Goal: Obtain resource: Download file/media

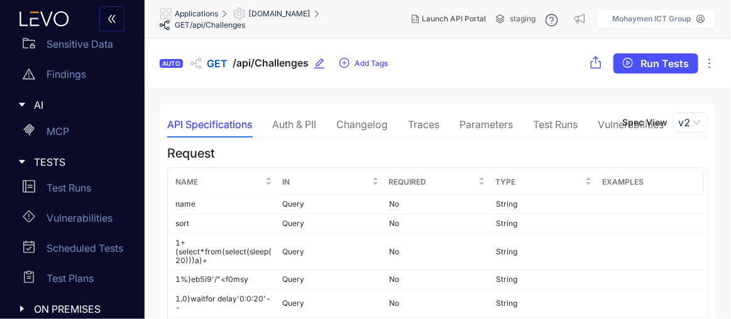
scroll to position [165, 0]
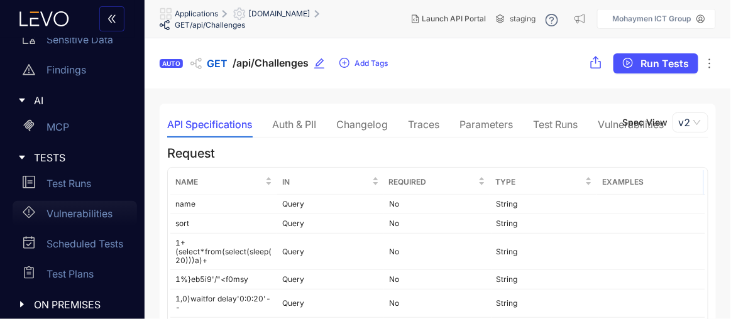
click at [54, 213] on p "Vulnerabilities" at bounding box center [80, 213] width 66 height 11
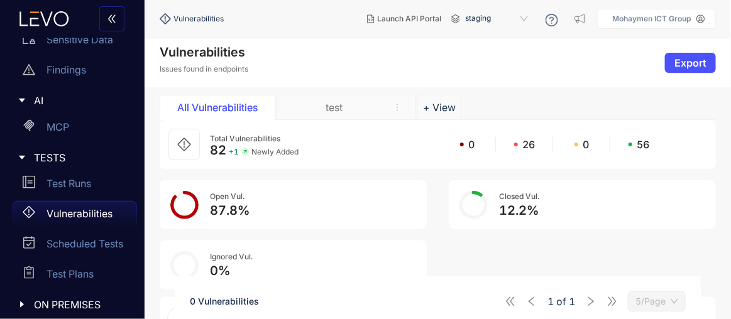
click at [722, 105] on section "Vulnerabilities Issues found in endpoints Export All Vulnerabilities test + Vie…" at bounding box center [438, 223] width 586 height 370
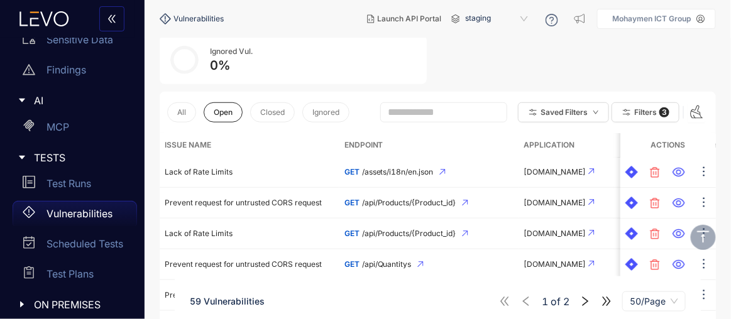
scroll to position [182, 0]
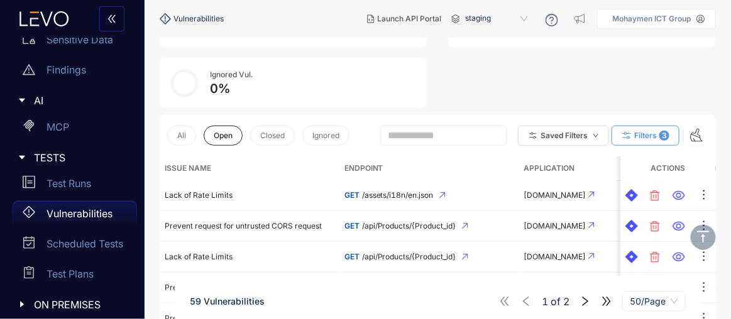
click at [657, 131] on span "Filters" at bounding box center [645, 135] width 23 height 9
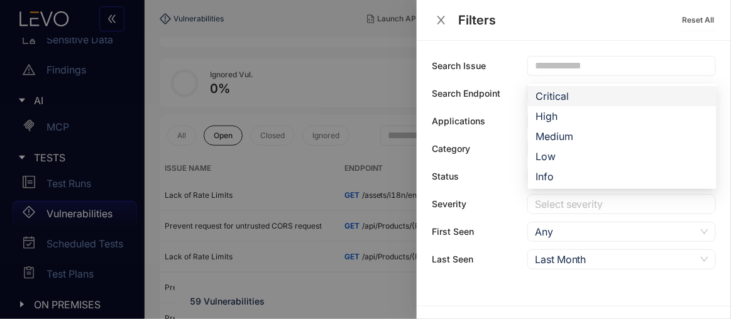
click at [566, 203] on div at bounding box center [615, 204] width 167 height 13
click at [545, 111] on div "High" at bounding box center [622, 116] width 173 height 14
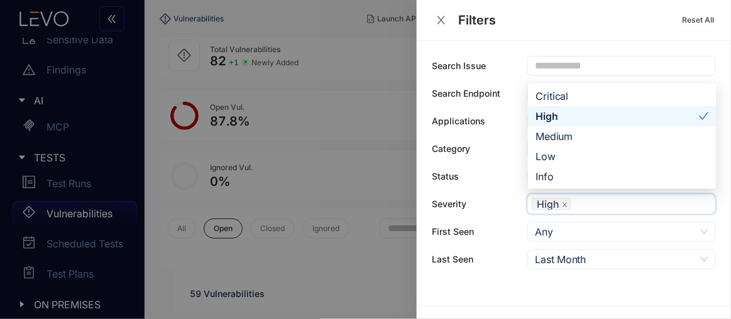
scroll to position [89, 0]
click at [557, 93] on div "Critical" at bounding box center [622, 96] width 173 height 14
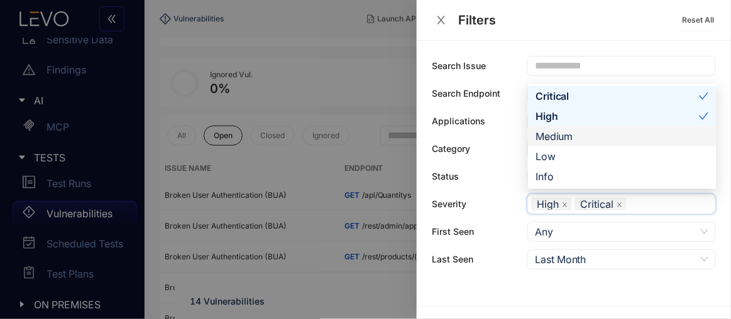
click at [561, 136] on div "Medium" at bounding box center [622, 136] width 173 height 14
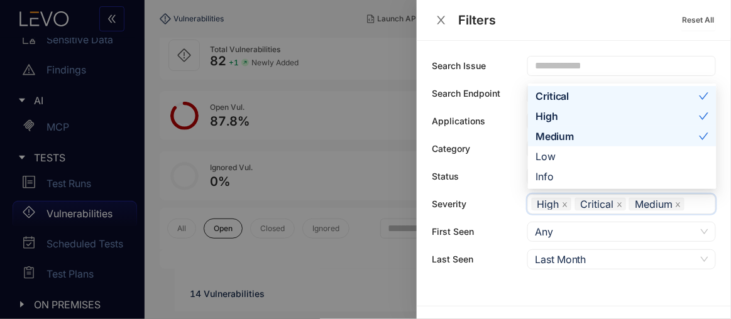
scroll to position [89, 0]
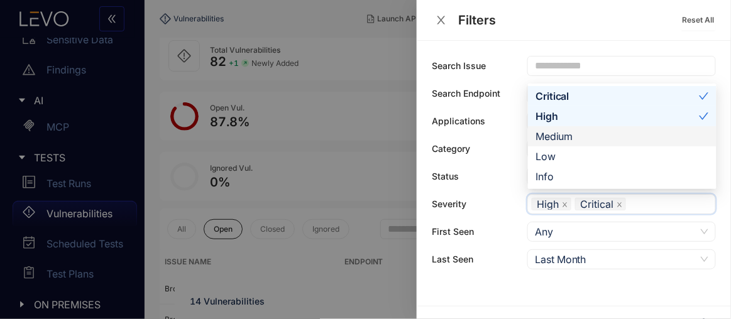
scroll to position [182, 0]
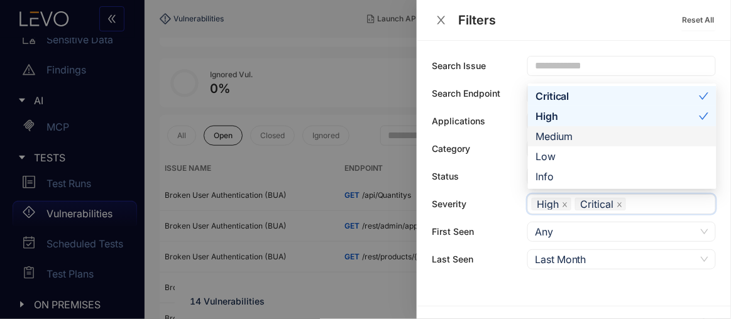
click at [555, 135] on div "Medium" at bounding box center [622, 136] width 173 height 14
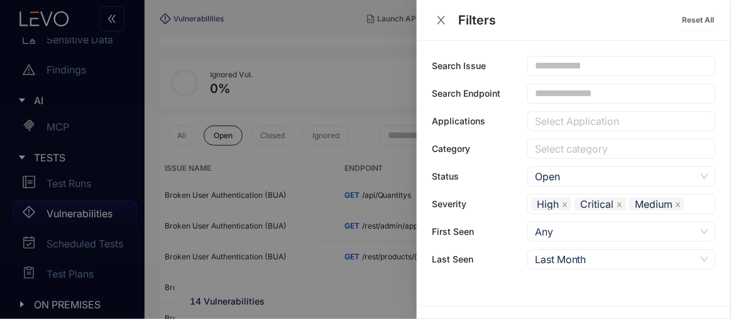
click at [465, 288] on div "Search Issue Search Endpoint Applications Select Application Category Select ca…" at bounding box center [574, 173] width 314 height 265
click at [354, 310] on div at bounding box center [365, 159] width 731 height 319
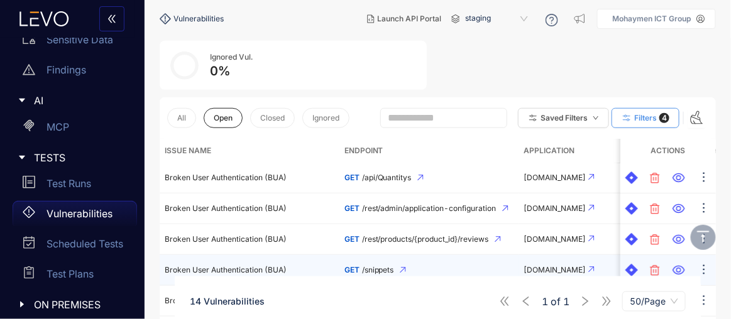
scroll to position [201, 0]
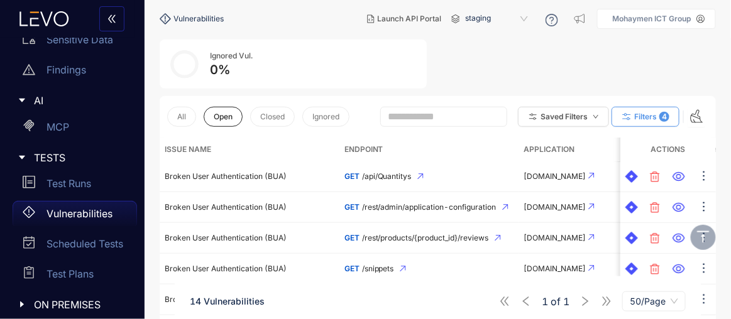
click at [658, 120] on button "Filters 4" at bounding box center [646, 117] width 68 height 20
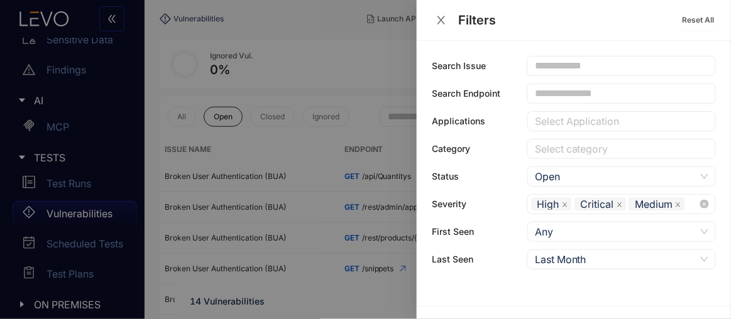
click at [675, 202] on icon "close" at bounding box center [678, 205] width 6 height 6
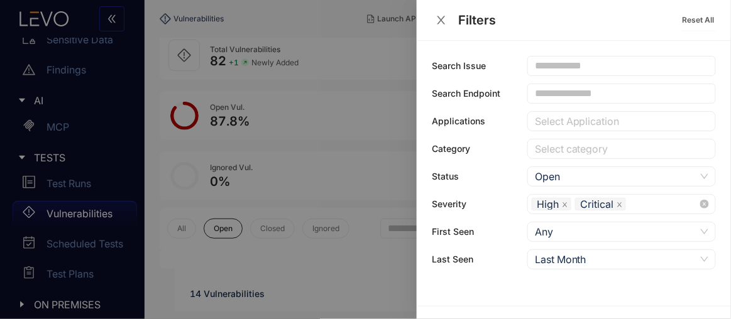
scroll to position [89, 0]
click at [322, 181] on div at bounding box center [365, 159] width 731 height 319
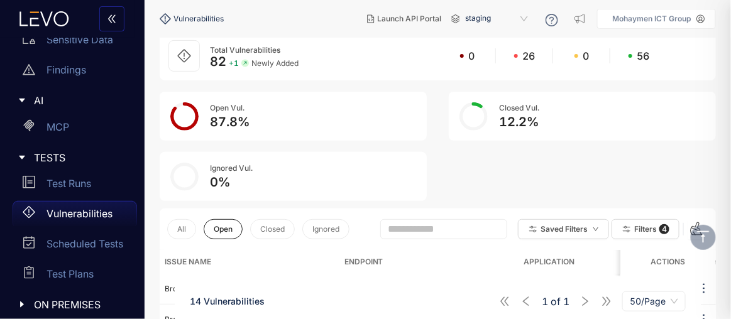
scroll to position [201, 0]
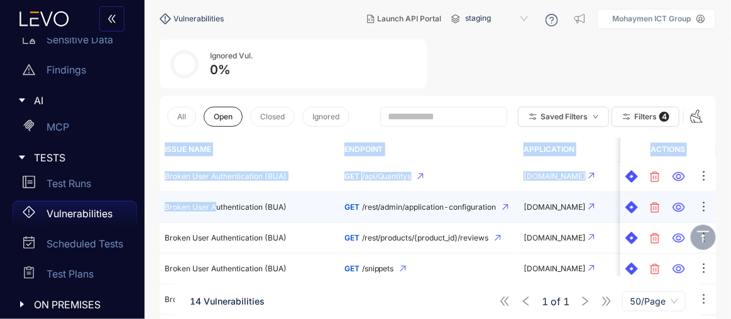
drag, startPoint x: 153, startPoint y: 167, endPoint x: 216, endPoint y: 220, distance: 82.1
click at [216, 220] on section "Vulnerabilities Issues found in endpoints Export All Vulnerabilities test + Vie…" at bounding box center [438, 240] width 586 height 806
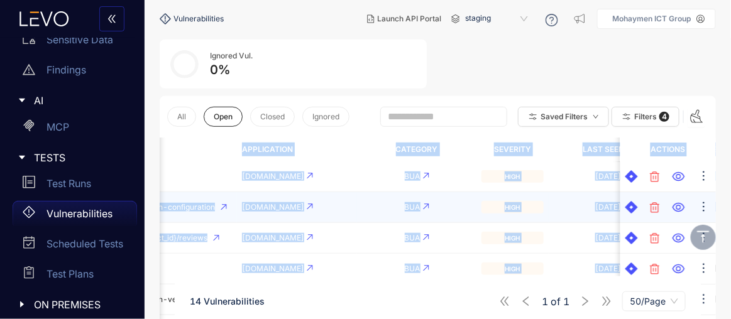
scroll to position [0, 125]
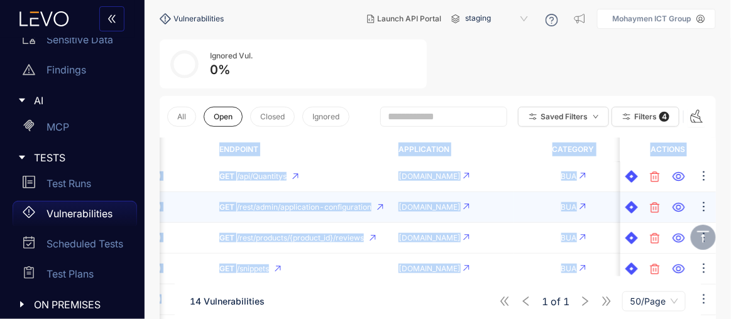
copy table "Issue Name Endpoint Application Category Severity Last Seen First Seen Actions …"
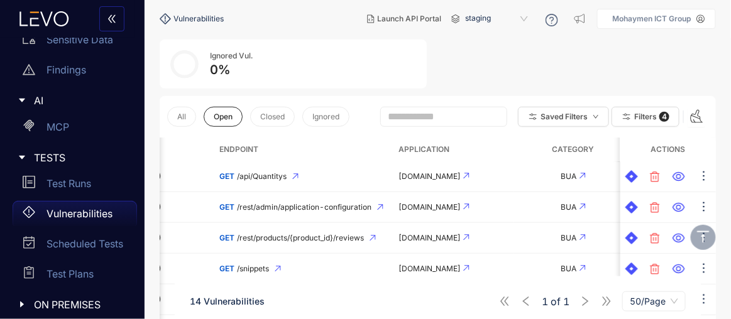
click at [299, 297] on div "14 Vulnerabilities 1 of 1 50/Page" at bounding box center [438, 301] width 526 height 35
click at [638, 120] on span "Filters" at bounding box center [645, 117] width 23 height 9
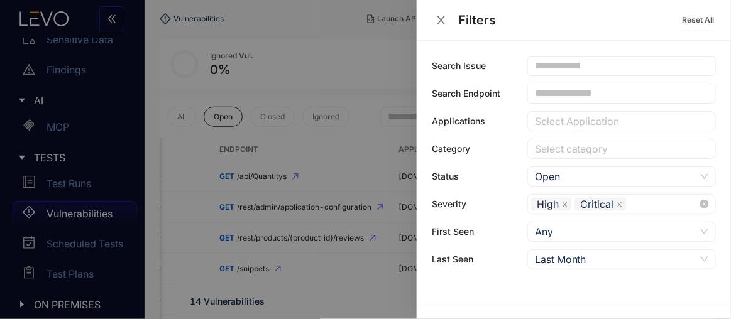
click at [620, 202] on icon "close" at bounding box center [620, 205] width 6 height 6
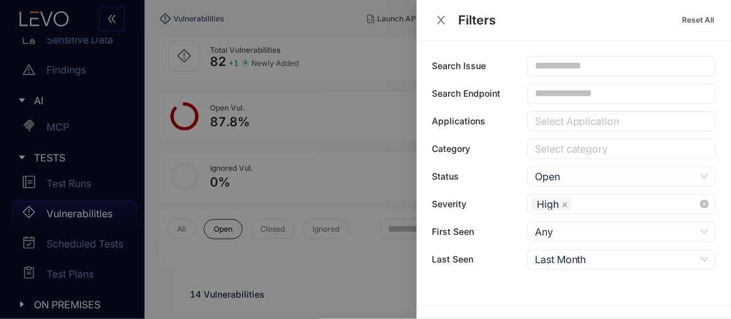
scroll to position [201, 0]
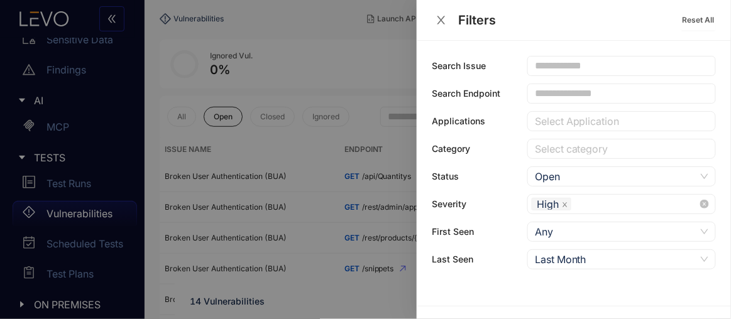
click at [322, 297] on div at bounding box center [365, 159] width 731 height 319
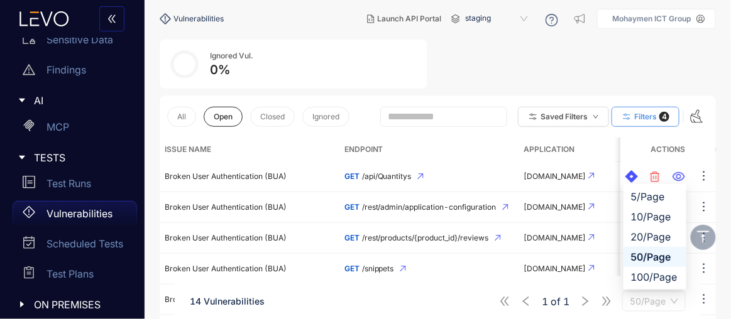
click at [637, 302] on span "50/Page" at bounding box center [654, 301] width 48 height 19
click at [646, 253] on div "50/Page" at bounding box center [655, 257] width 48 height 14
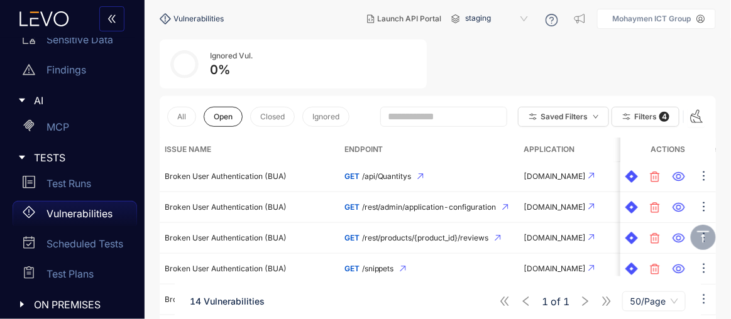
click at [689, 75] on div "Total Vulnerabilities 82 + 1 Newly Added 0 26 0 56 Open Vul. 87.8 % Closed Vul.…" at bounding box center [438, 4] width 556 height 170
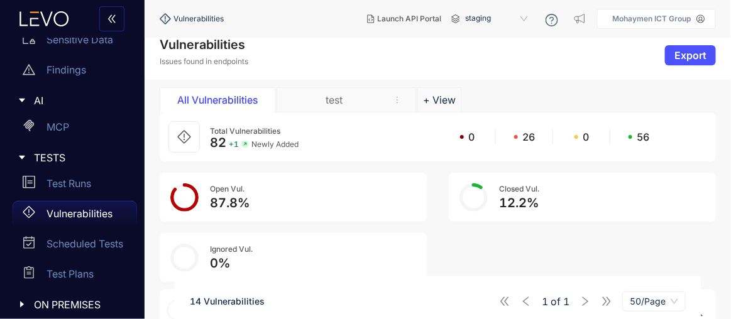
scroll to position [0, 0]
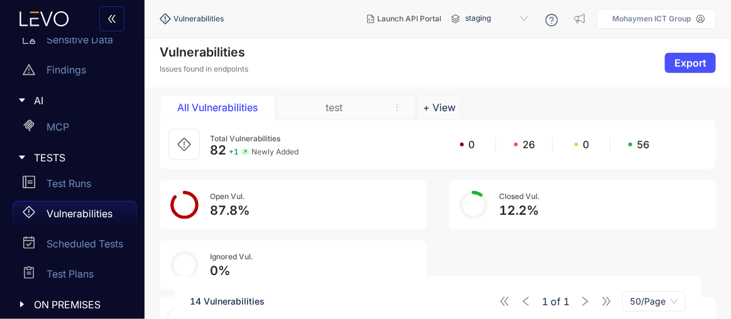
click at [688, 65] on span "Export" at bounding box center [690, 62] width 32 height 11
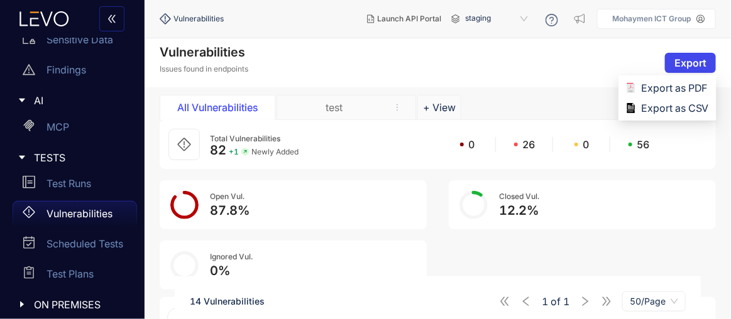
click at [684, 62] on span "Export" at bounding box center [690, 62] width 32 height 11
click at [678, 110] on span "Export as CSV" at bounding box center [675, 108] width 68 height 14
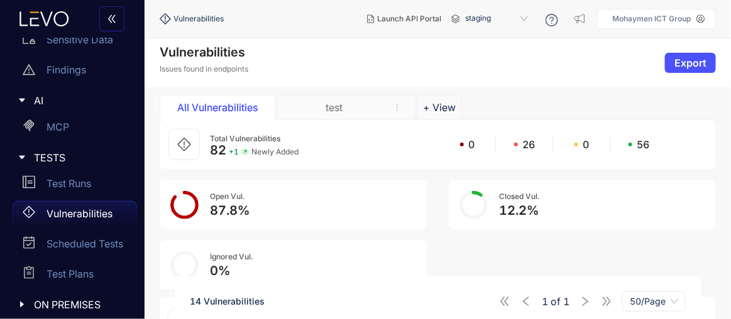
click at [691, 247] on div "Total Vulnerabilities 82 + 1 Newly Added 0 26 0 56 Open Vul. 87.8 % Closed Vul.…" at bounding box center [438, 205] width 556 height 170
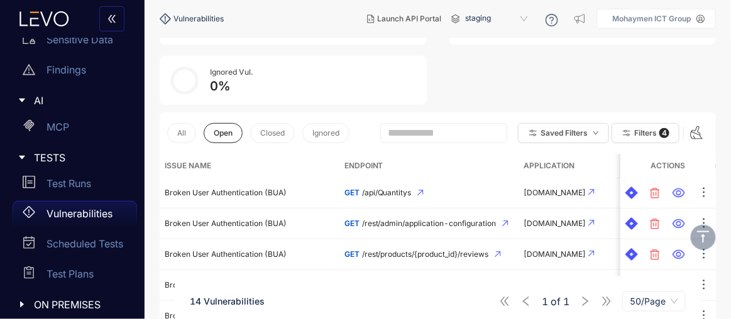
scroll to position [206, 0]
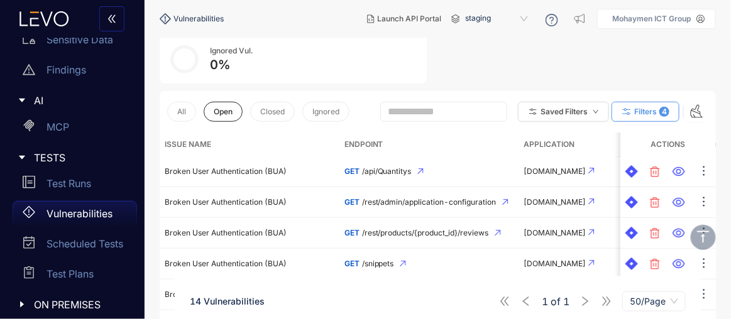
click at [657, 115] on button "Filters 4" at bounding box center [646, 112] width 68 height 20
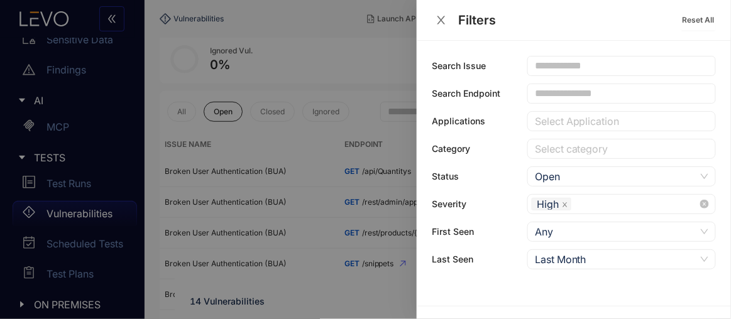
click at [564, 202] on icon "close" at bounding box center [565, 204] width 4 height 4
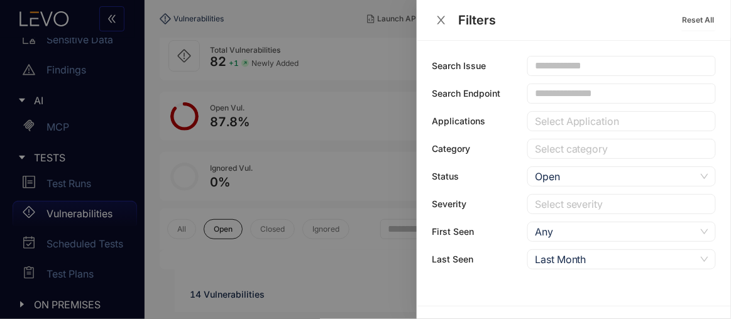
scroll to position [206, 0]
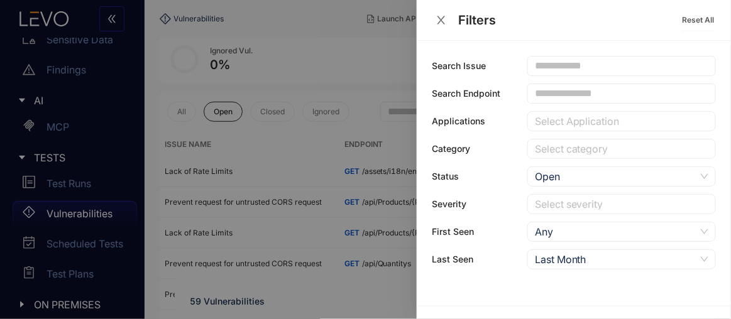
click at [558, 131] on div "Search Issue Search Endpoint Applications Select Application Category Select ca…" at bounding box center [574, 163] width 284 height 214
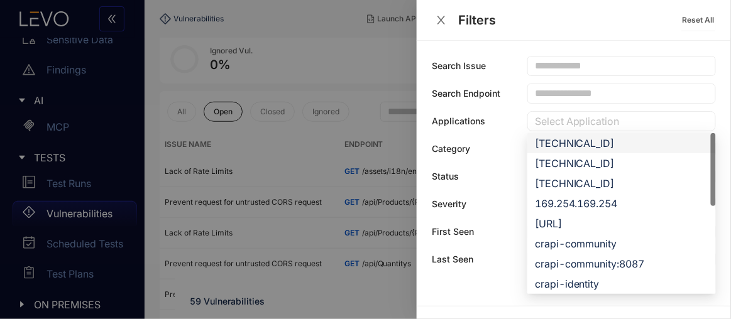
click at [549, 121] on div at bounding box center [615, 121] width 167 height 13
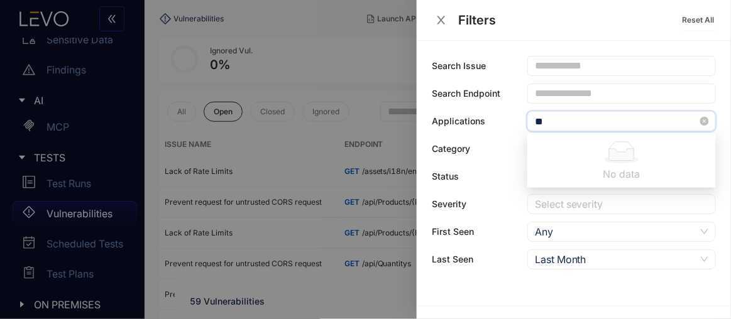
type input "*"
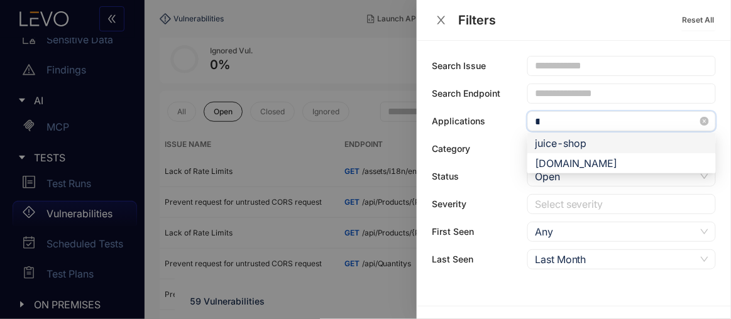
type input "***"
click at [655, 168] on div "[DOMAIN_NAME]" at bounding box center [621, 164] width 173 height 14
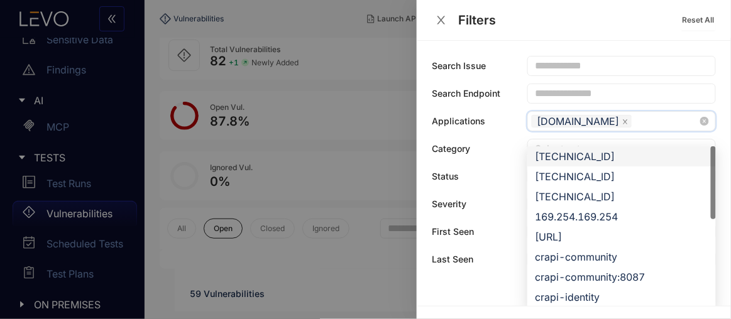
scroll to position [89, 0]
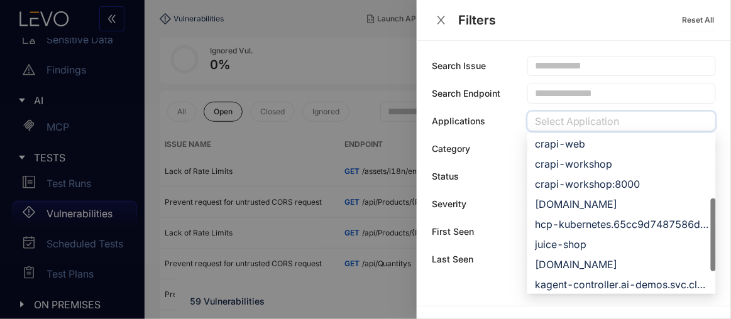
scroll to position [201, 0]
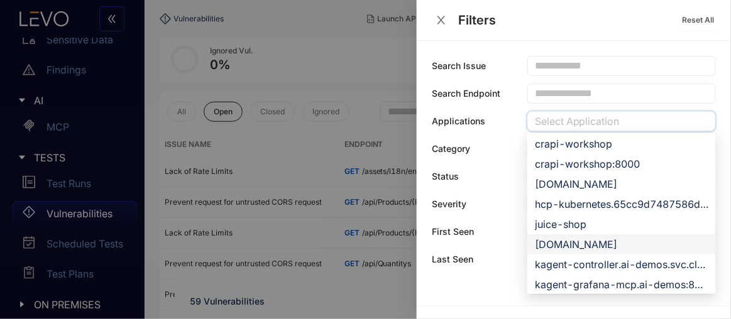
click at [605, 243] on div "[DOMAIN_NAME]" at bounding box center [621, 245] width 173 height 14
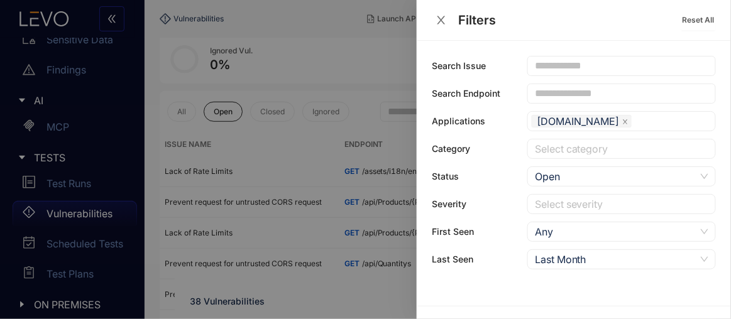
click at [422, 141] on div "Search Issue Search Endpoint Applications [DOMAIN_NAME] fab7decf-d233-4563-a5c1…" at bounding box center [574, 173] width 314 height 265
click at [441, 26] on div "Filters" at bounding box center [557, 20] width 250 height 14
click at [333, 141] on div at bounding box center [365, 159] width 731 height 319
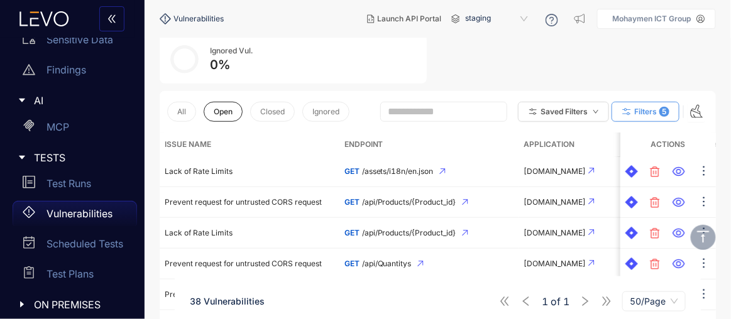
click at [651, 109] on span "Filters" at bounding box center [645, 111] width 23 height 9
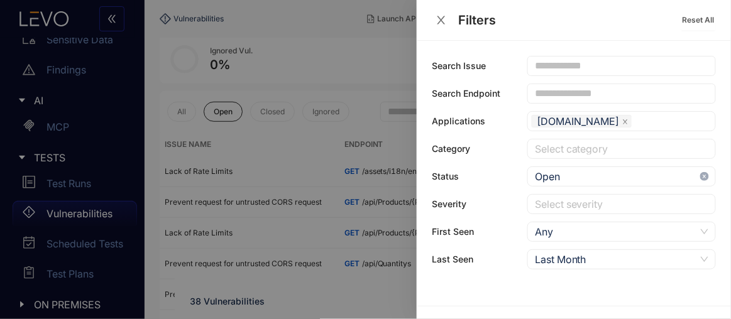
click at [701, 181] on icon "close-circle" at bounding box center [704, 176] width 9 height 9
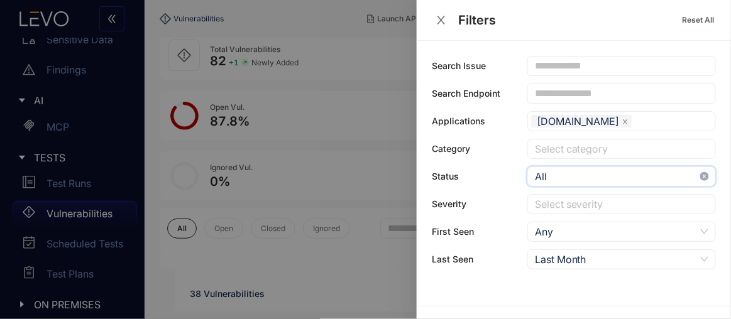
scroll to position [89, 0]
click at [295, 134] on div at bounding box center [365, 159] width 731 height 319
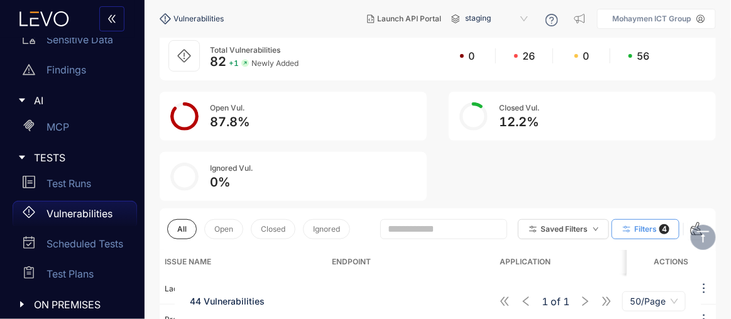
scroll to position [0, 0]
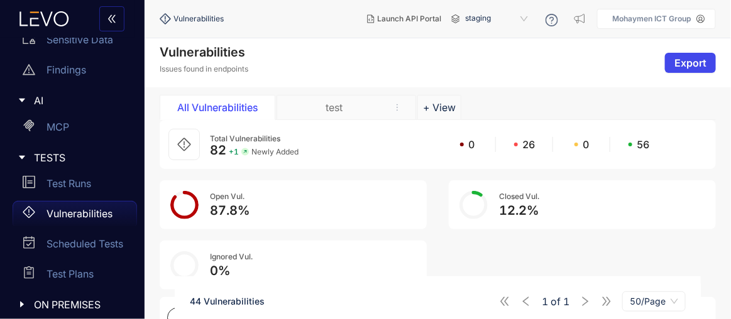
click at [686, 59] on span "Export" at bounding box center [690, 62] width 32 height 11
click at [684, 65] on span "Export" at bounding box center [690, 62] width 32 height 11
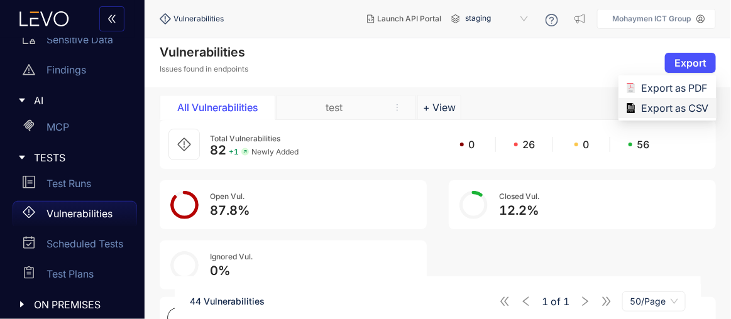
click at [670, 111] on span "Export as CSV" at bounding box center [675, 108] width 68 height 14
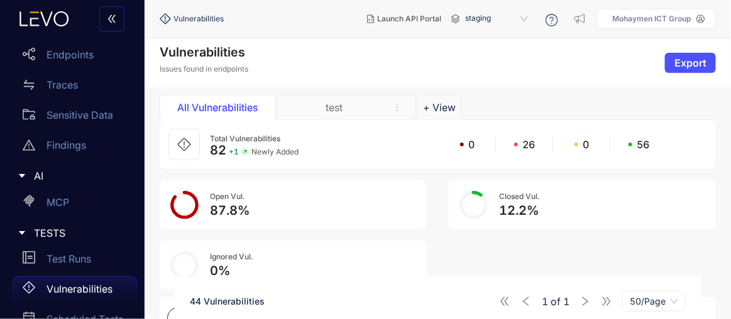
click at [521, 248] on div "Total Vulnerabilities 82 + 1 Newly Added 0 26 0 56 Open Vul. 87.8 % Closed Vul.…" at bounding box center [438, 205] width 556 height 170
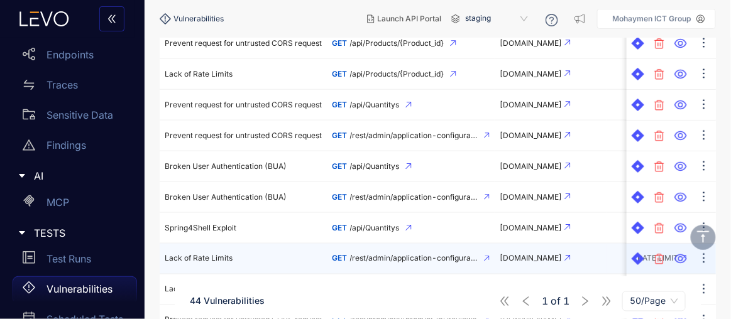
scroll to position [388, 0]
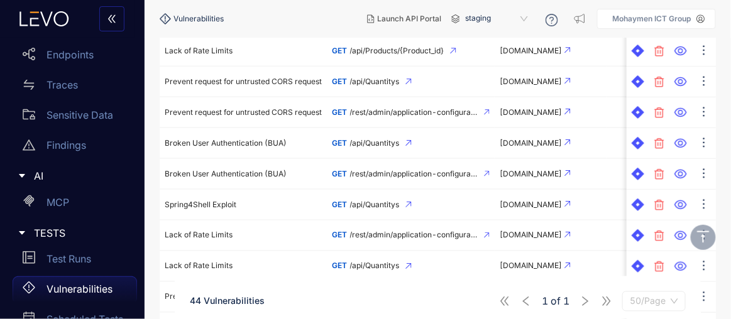
click at [649, 296] on span "50/Page" at bounding box center [654, 301] width 48 height 19
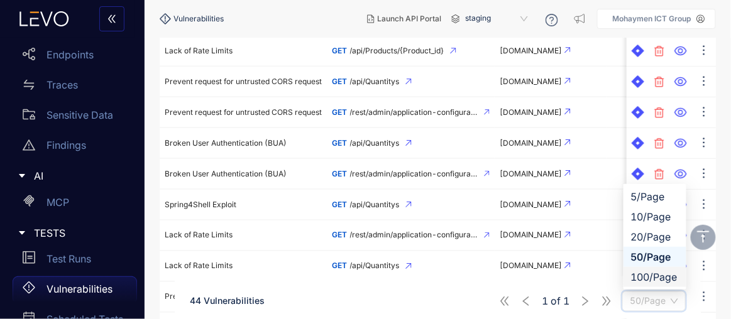
click at [650, 280] on div "100/Page" at bounding box center [655, 277] width 48 height 14
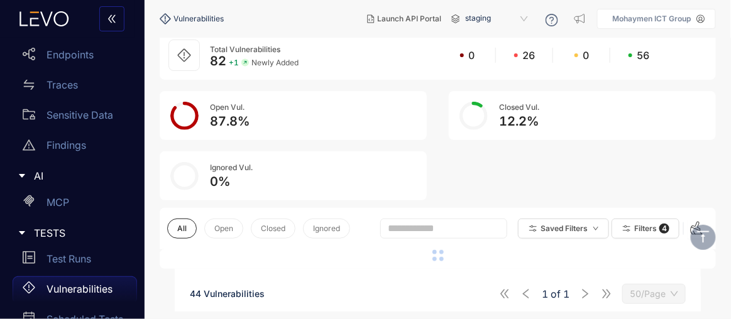
scroll to position [89, 0]
click at [673, 173] on div "Total Vulnerabilities 82 + 1 Newly Added 0 26 0 56 Open Vul. 87.8 % Closed Vul.…" at bounding box center [438, 116] width 556 height 170
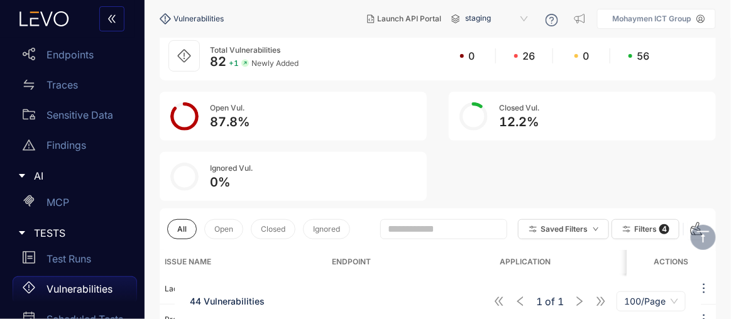
scroll to position [0, 0]
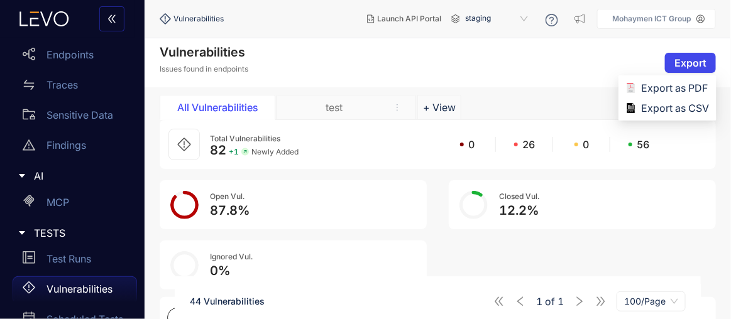
click at [674, 54] on button "Export" at bounding box center [690, 63] width 51 height 20
click at [656, 113] on span "Export as CSV" at bounding box center [675, 108] width 68 height 14
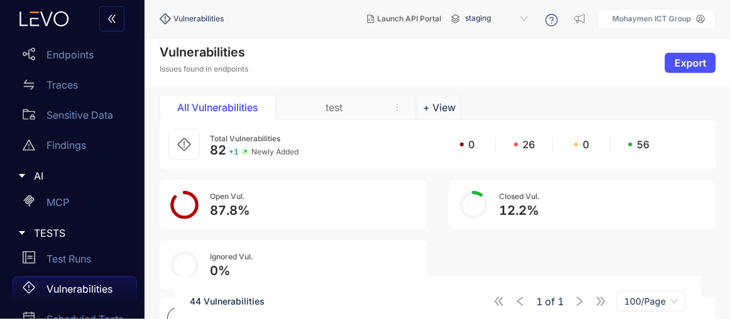
scroll to position [90, 0]
